Goal: Complete application form

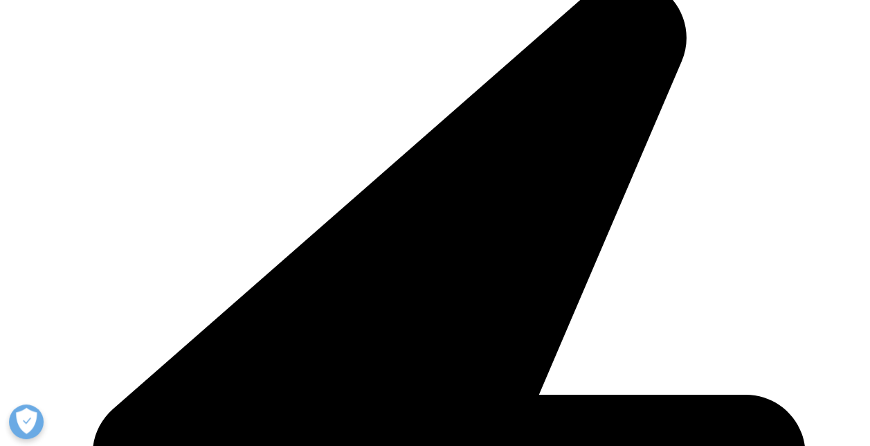
scroll to position [1358, 817]
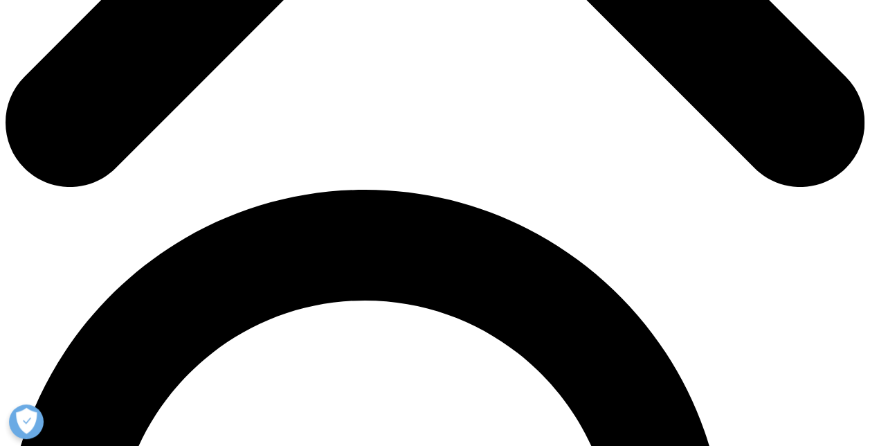
type input "[PERSON_NAME]"
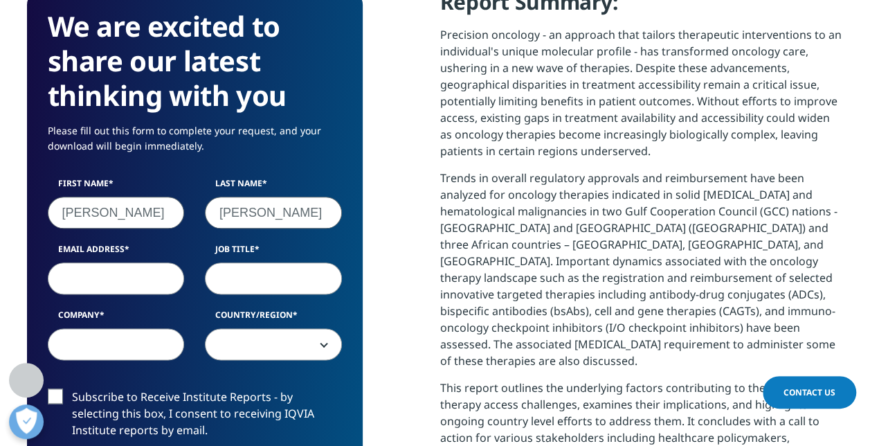
type input "[PERSON_NAME]"
click at [97, 281] on input "Email Address" at bounding box center [116, 278] width 137 height 32
type input "[PERSON_NAME][EMAIL_ADDRESS][PERSON_NAME][DOMAIN_NAME]"
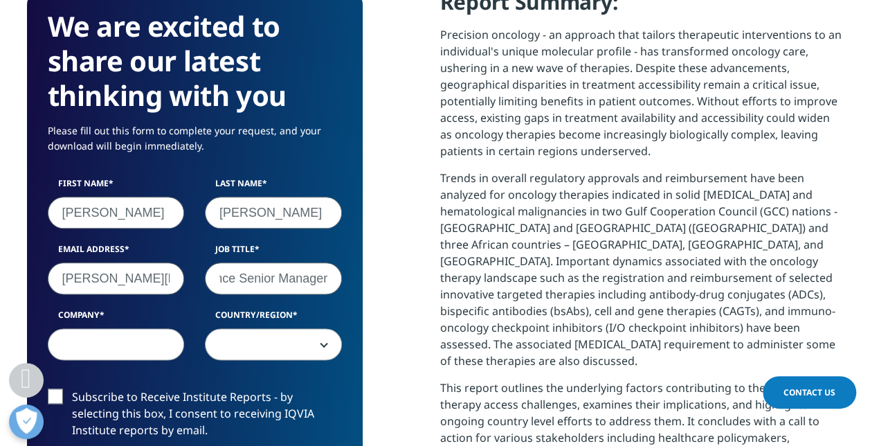
type input "Regulatory Policy & Intelligence Senior Manager"
click at [90, 345] on input "Company" at bounding box center [116, 344] width 137 height 32
type input "o"
type input "Novartis"
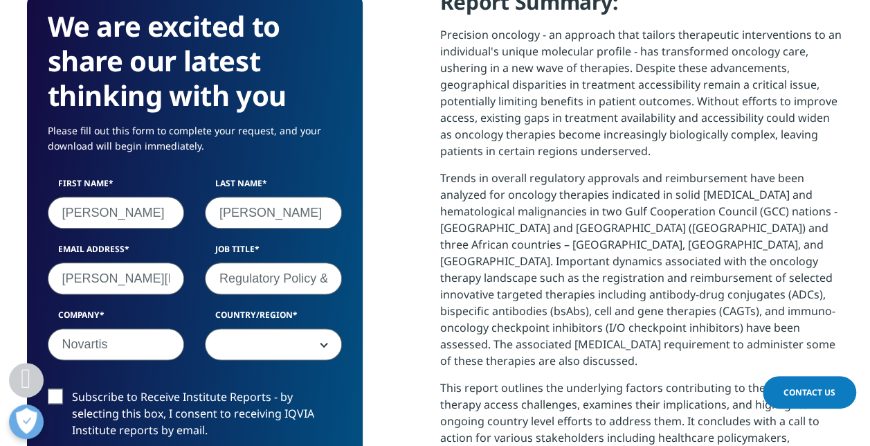
click at [235, 345] on span at bounding box center [274, 345] width 136 height 32
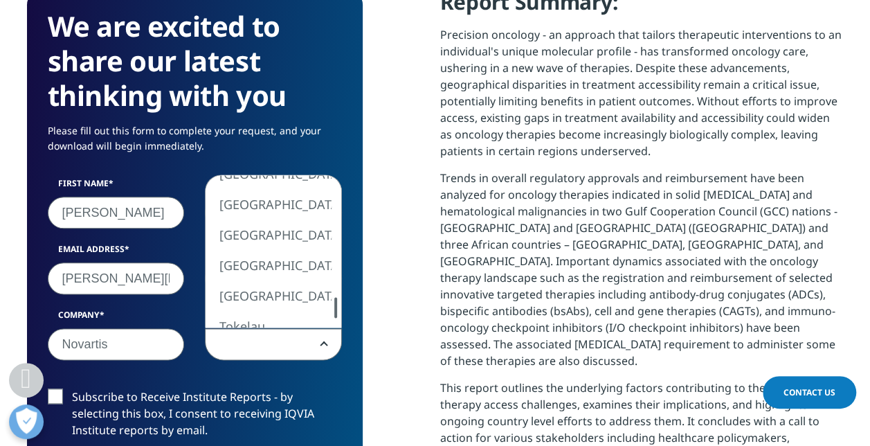
click at [320, 311] on div "[GEOGRAPHIC_DATA] [GEOGRAPHIC_DATA] [GEOGRAPHIC_DATA] [GEOGRAPHIC_DATA] [GEOGRA…" at bounding box center [274, 251] width 136 height 152
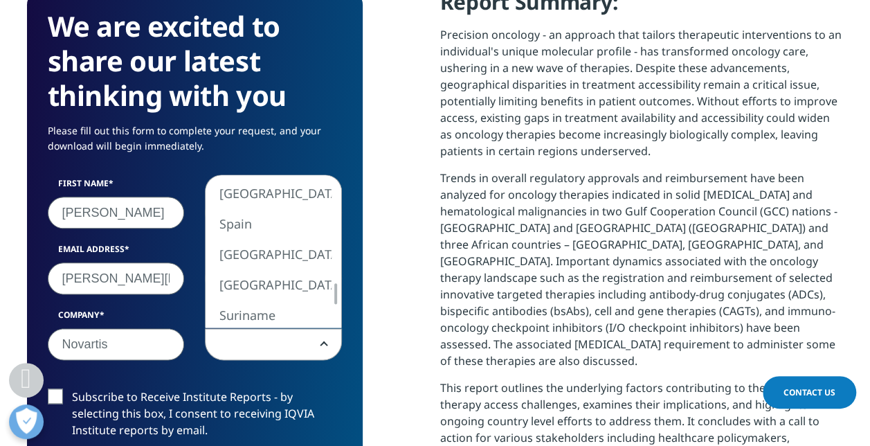
select select "[GEOGRAPHIC_DATA]"
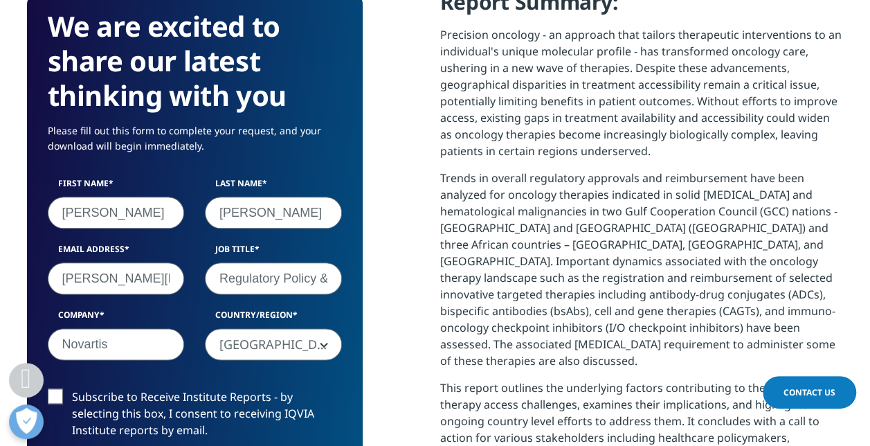
click at [210, 375] on form "We are excited to share our latest thinking with you Please fill out this form …" at bounding box center [195, 370] width 294 height 723
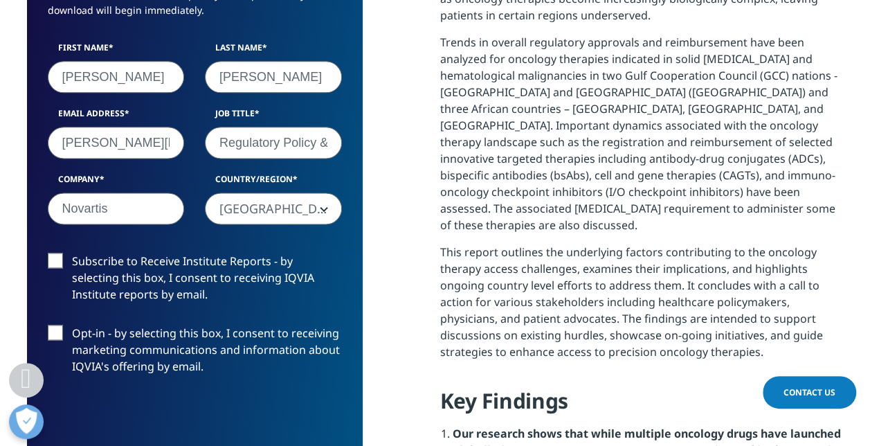
scroll to position [830, 0]
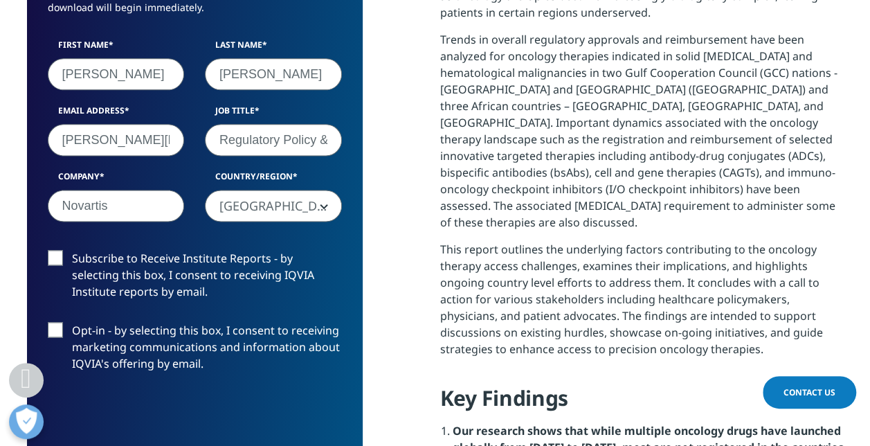
click at [60, 261] on label "Subscribe to Receive Institute Reports - by selecting this box, I consent to re…" at bounding box center [195, 278] width 294 height 57
click at [72, 250] on input "Subscribe to Receive Institute Reports - by selecting this box, I consent to re…" at bounding box center [72, 250] width 0 height 0
click at [61, 327] on label "Opt-in - by selecting this box, I consent to receiving marketing communications…" at bounding box center [195, 350] width 294 height 57
click at [72, 322] on input "Opt-in - by selecting this box, I consent to receiving marketing communications…" at bounding box center [72, 322] width 0 height 0
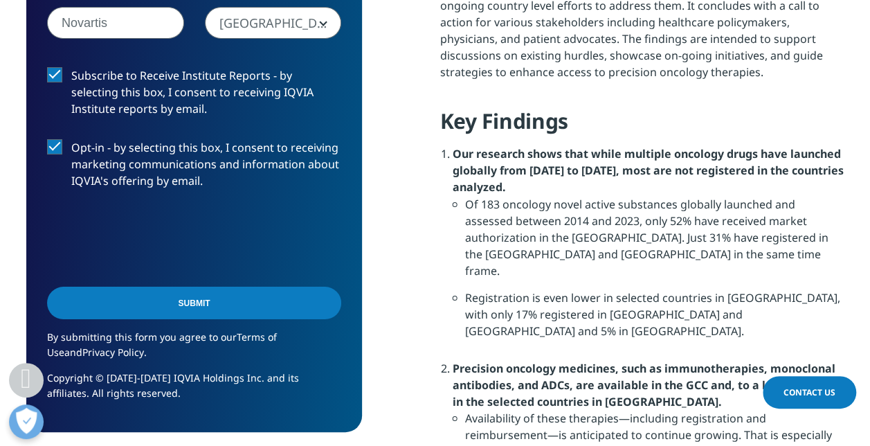
click at [179, 321] on div "Submit" at bounding box center [194, 305] width 294 height 50
click at [183, 310] on input "Submit" at bounding box center [194, 302] width 294 height 33
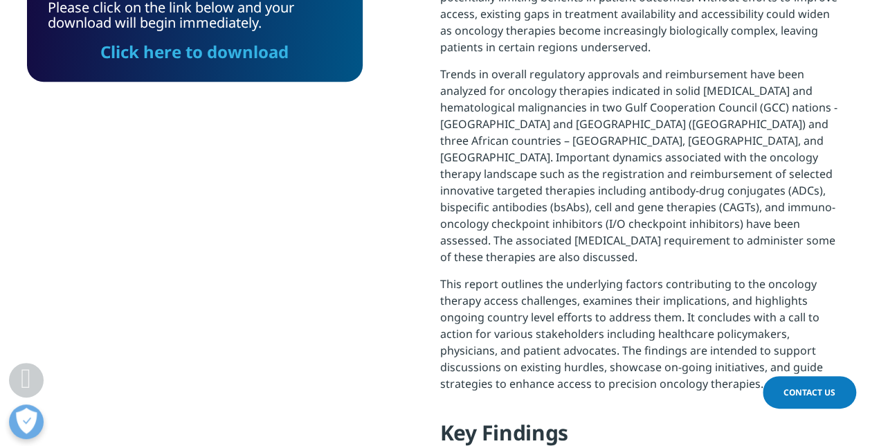
scroll to position [727, 0]
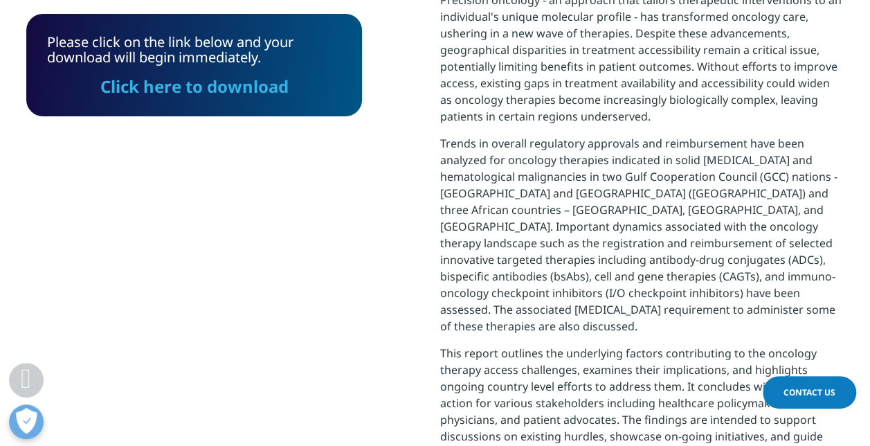
click at [270, 89] on link "Click here to download" at bounding box center [194, 86] width 188 height 23
